Goal: Information Seeking & Learning: Learn about a topic

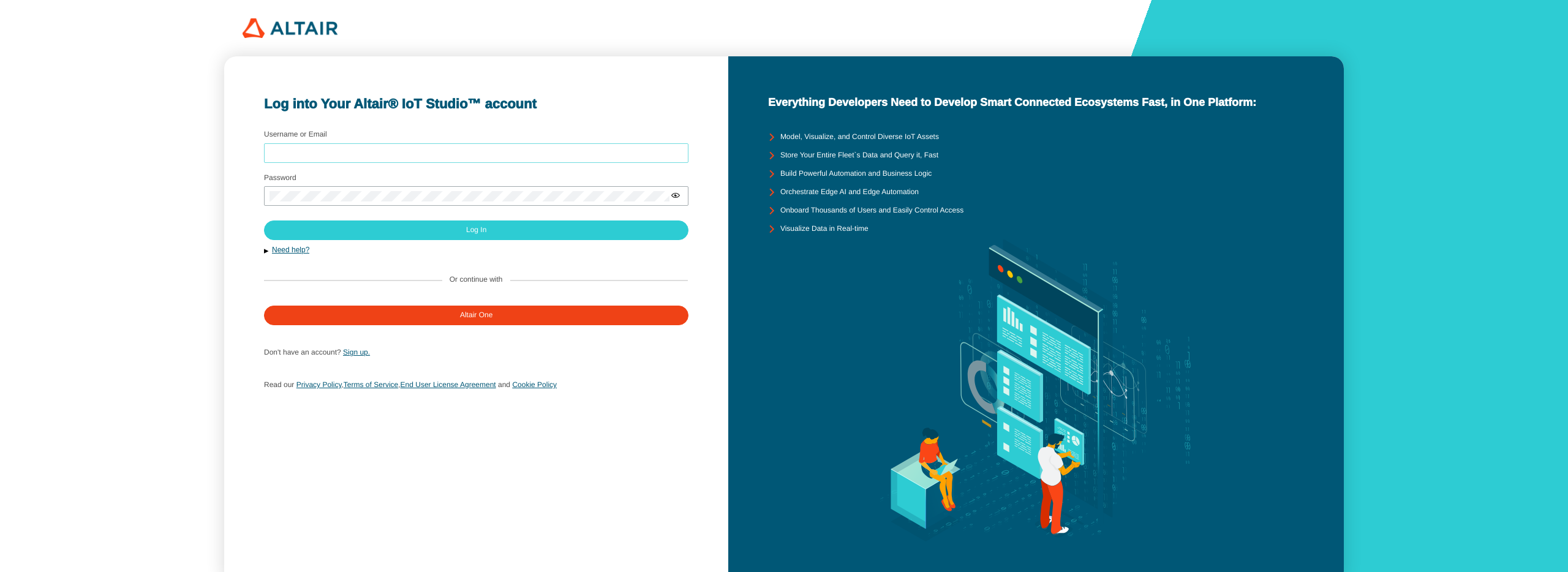
click at [333, 157] on input "Username or Email" at bounding box center [477, 152] width 413 height 9
click at [168, 190] on div "Log into Your Altair® IoT Studio™ account Username or Email Password Sign up." at bounding box center [784, 307] width 1568 height 614
click at [431, 150] on input "Username or Email" at bounding box center [477, 152] width 413 height 9
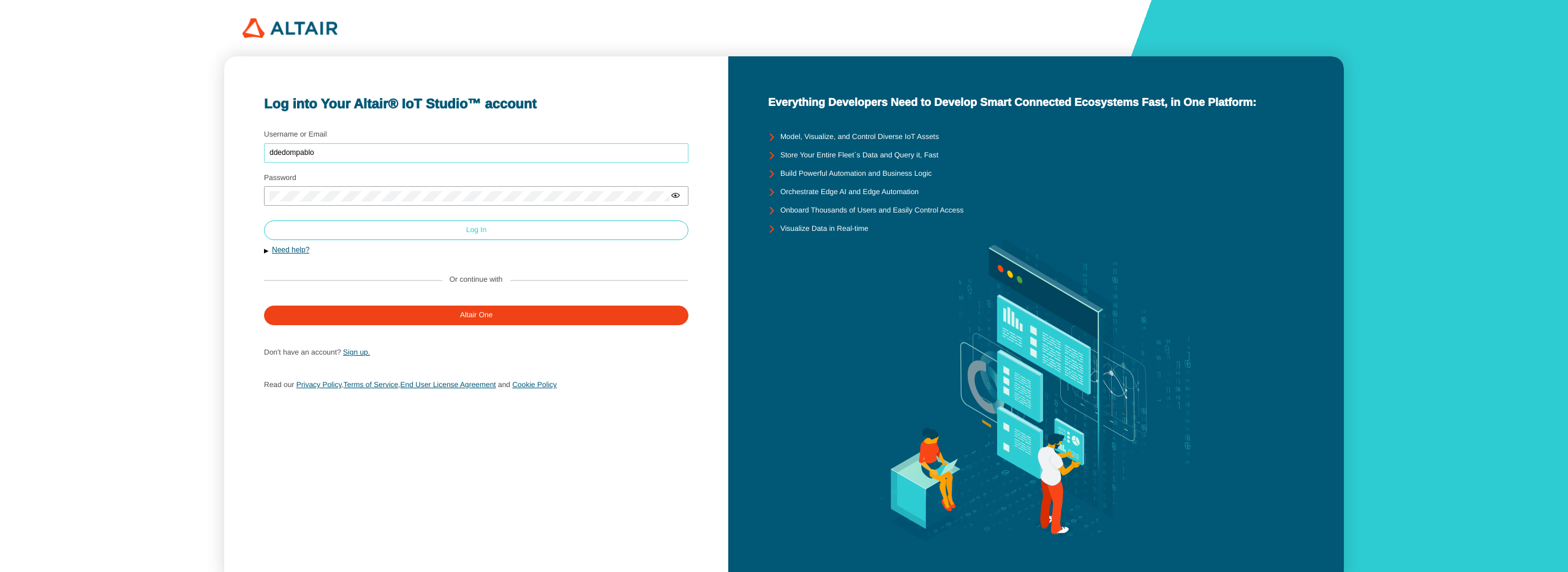
type input "ddedompablo"
click at [419, 224] on paper-button "Log In" at bounding box center [477, 230] width 424 height 20
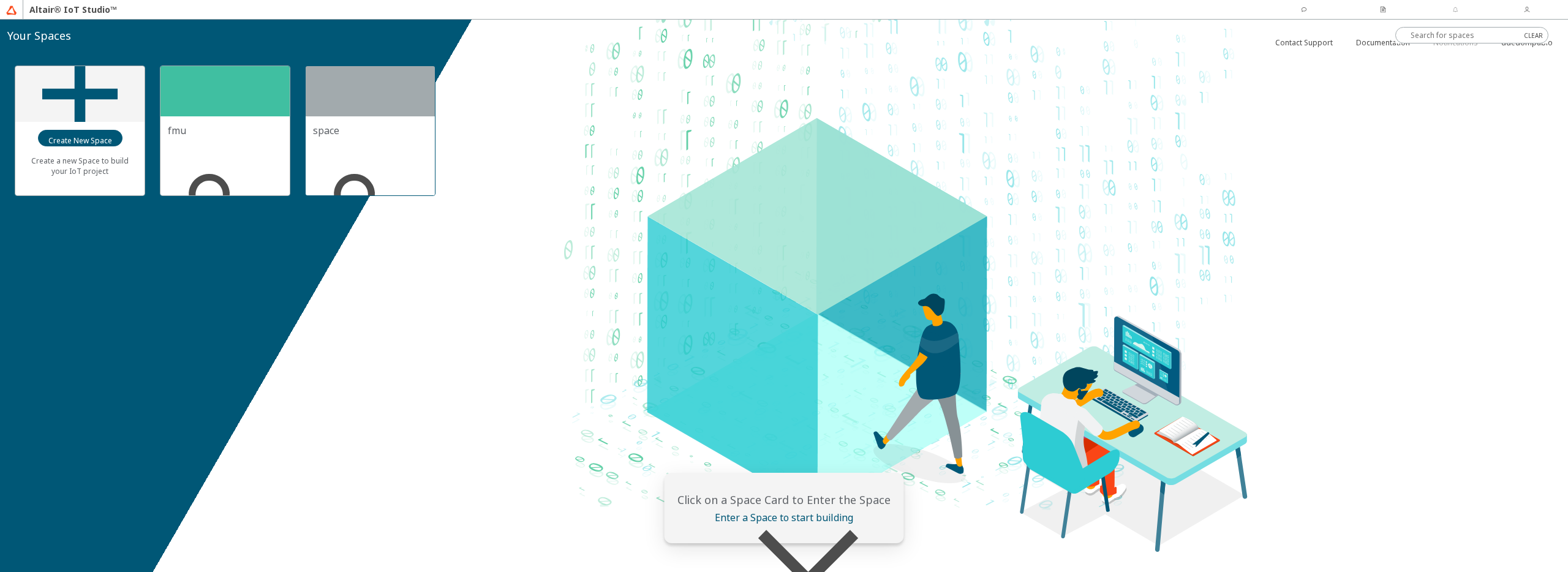
click at [399, 103] on div at bounding box center [370, 91] width 129 height 50
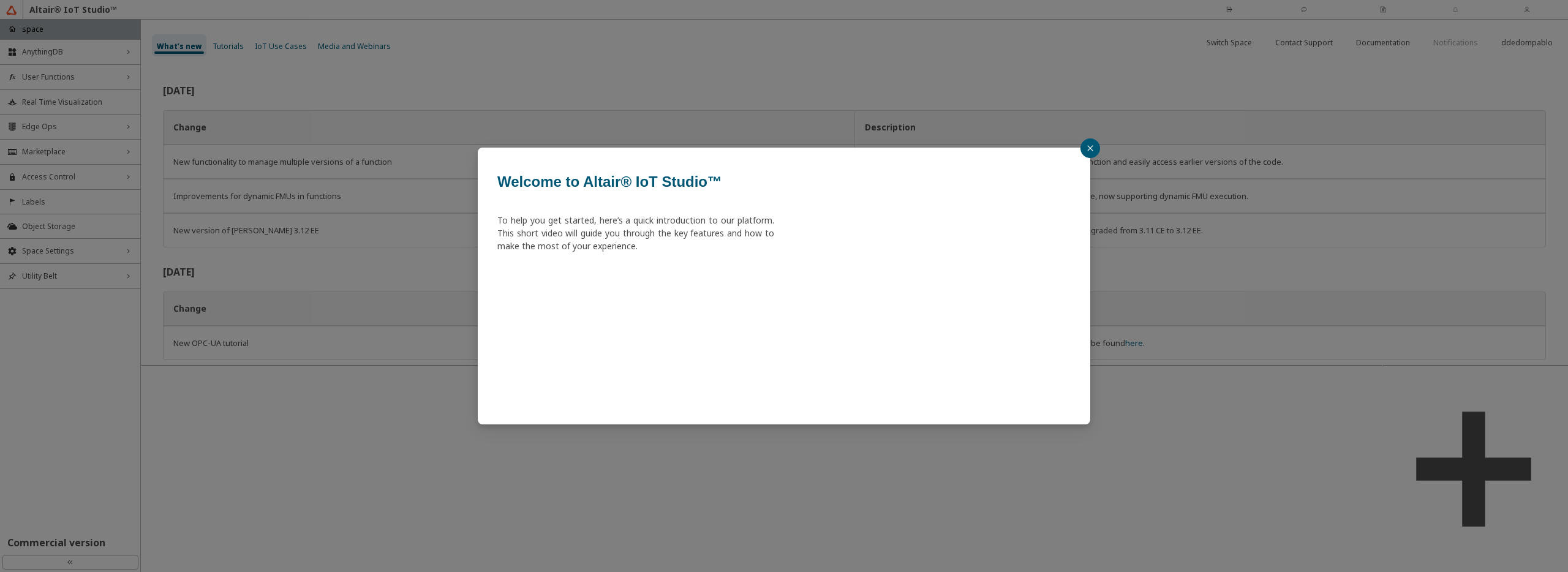
click at [1295, 176] on div "Welcome to Altair® IoT Studio™ To help you get started, here’s a quick introduc…" at bounding box center [784, 286] width 1568 height 572
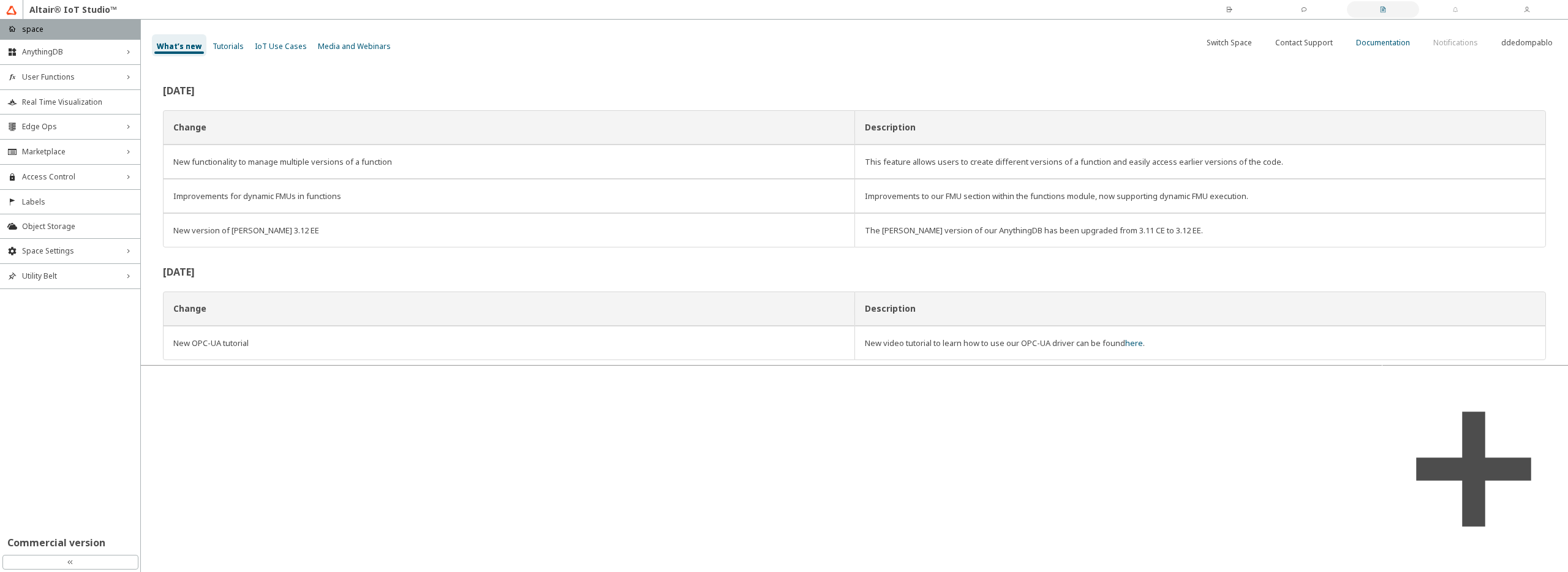
click at [0, 0] on slot "Documentation" at bounding box center [0, 0] width 0 height 0
